Goal: Use online tool/utility: Utilize a website feature to perform a specific function

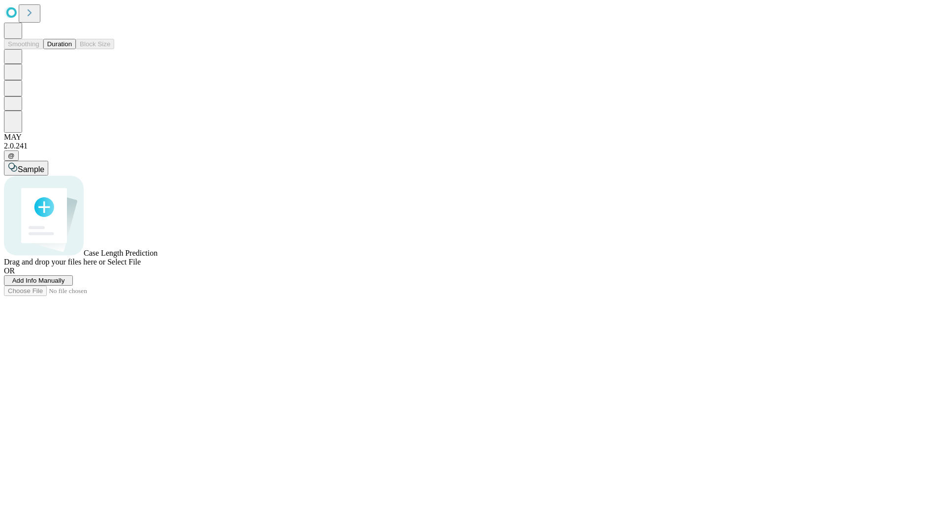
click at [72, 49] on button "Duration" at bounding box center [59, 44] width 32 height 10
click at [141, 266] on span "Select File" at bounding box center [123, 262] width 33 height 8
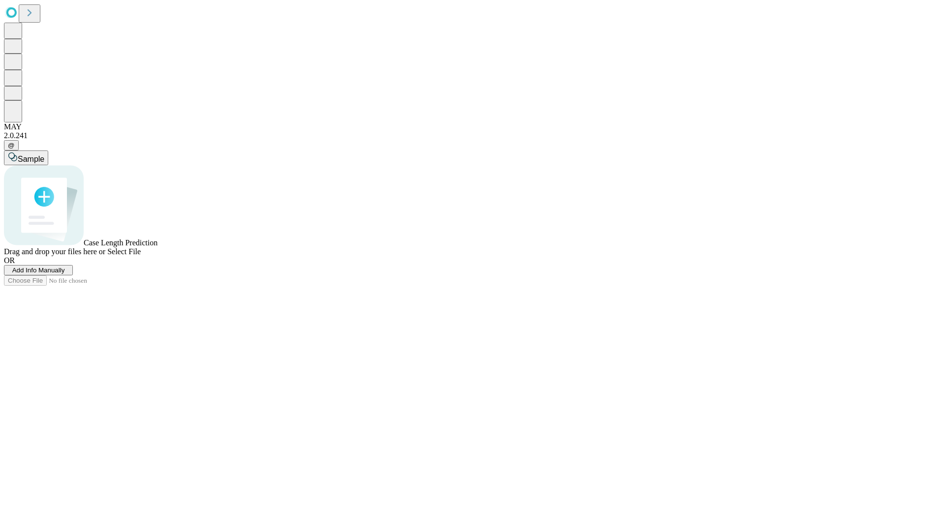
click at [141, 256] on span "Select File" at bounding box center [123, 251] width 33 height 8
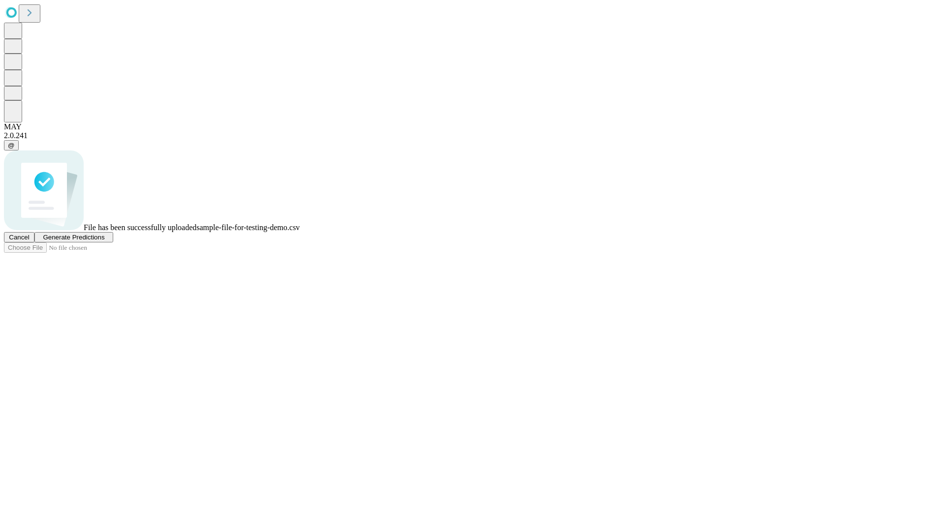
click at [104, 241] on span "Generate Predictions" at bounding box center [74, 237] width 62 height 7
